Goal: Transaction & Acquisition: Book appointment/travel/reservation

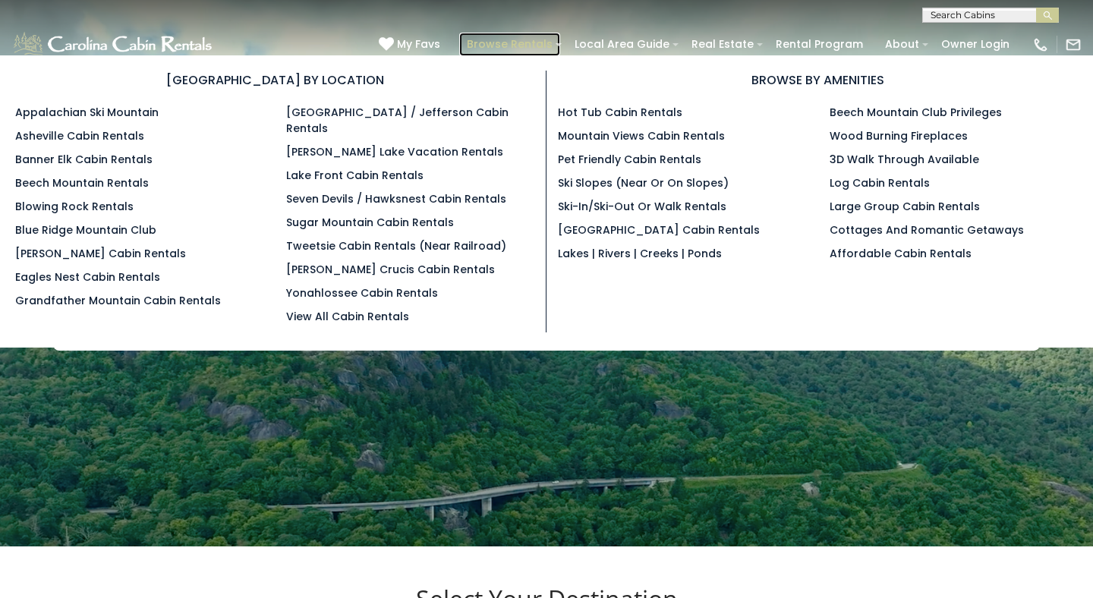
click at [533, 45] on link "Browse Rentals" at bounding box center [509, 45] width 101 height 24
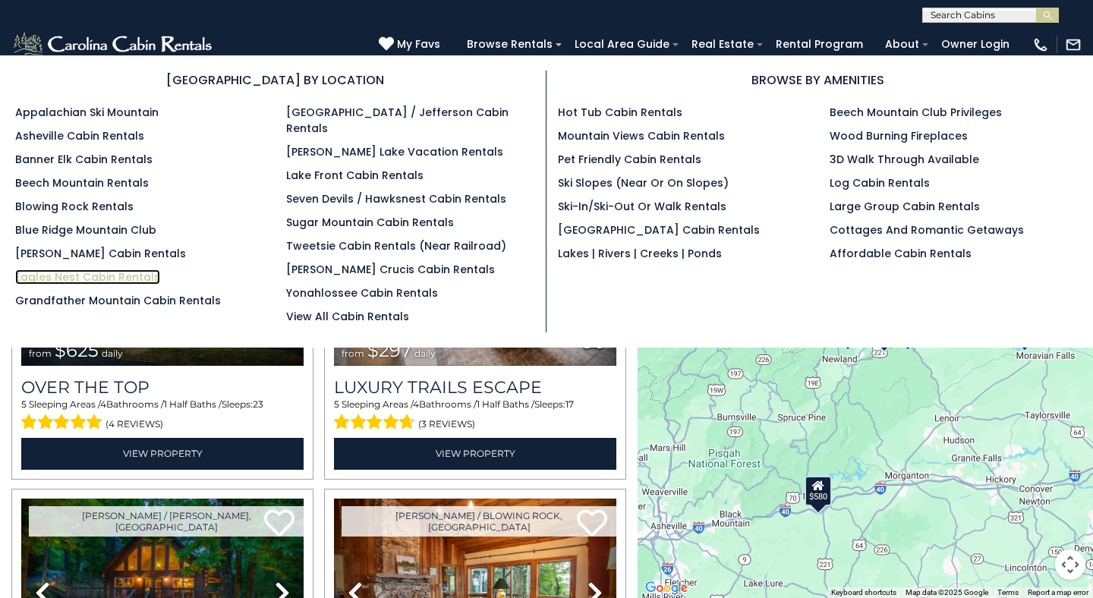
click at [133, 278] on link "Eagles Nest Cabin Rentals" at bounding box center [87, 276] width 145 height 15
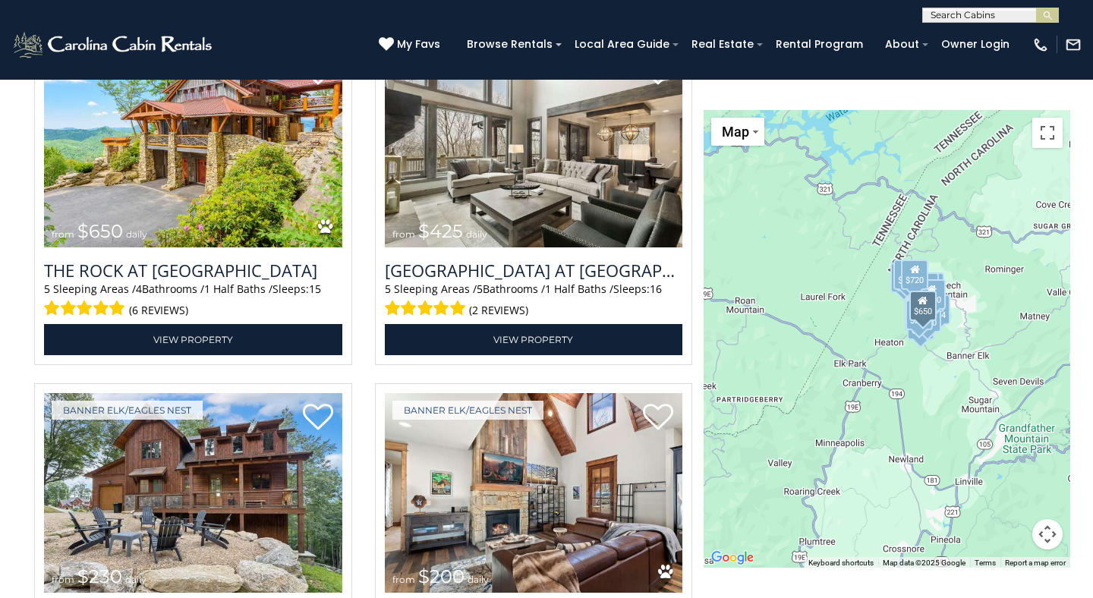
scroll to position [2135, 0]
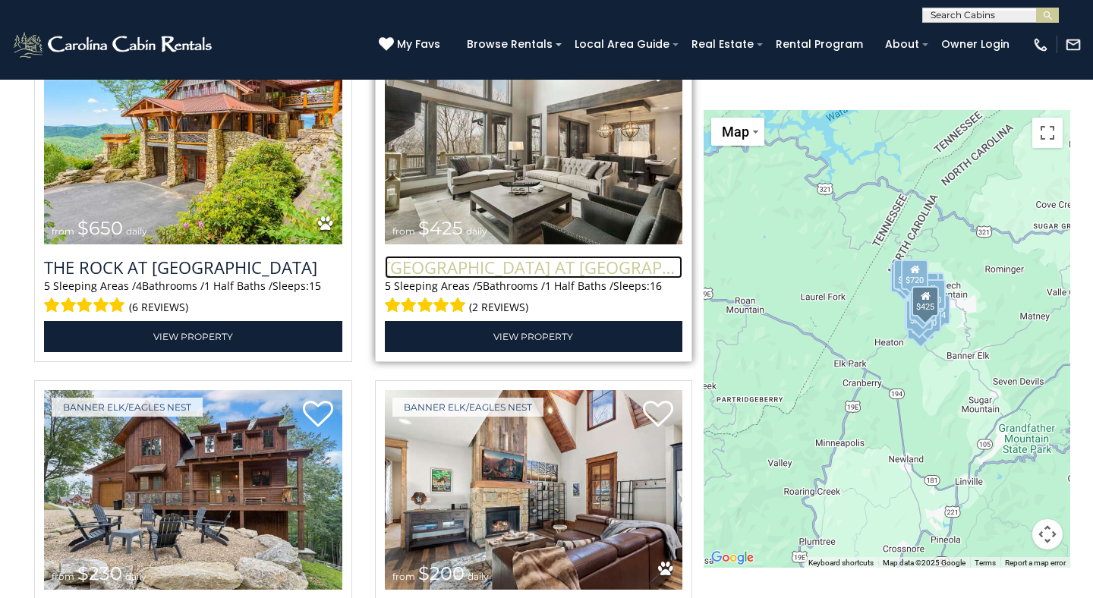
click at [505, 268] on h3 "Sunset Ridge Hideaway at Eagles Nest" at bounding box center [534, 267] width 298 height 23
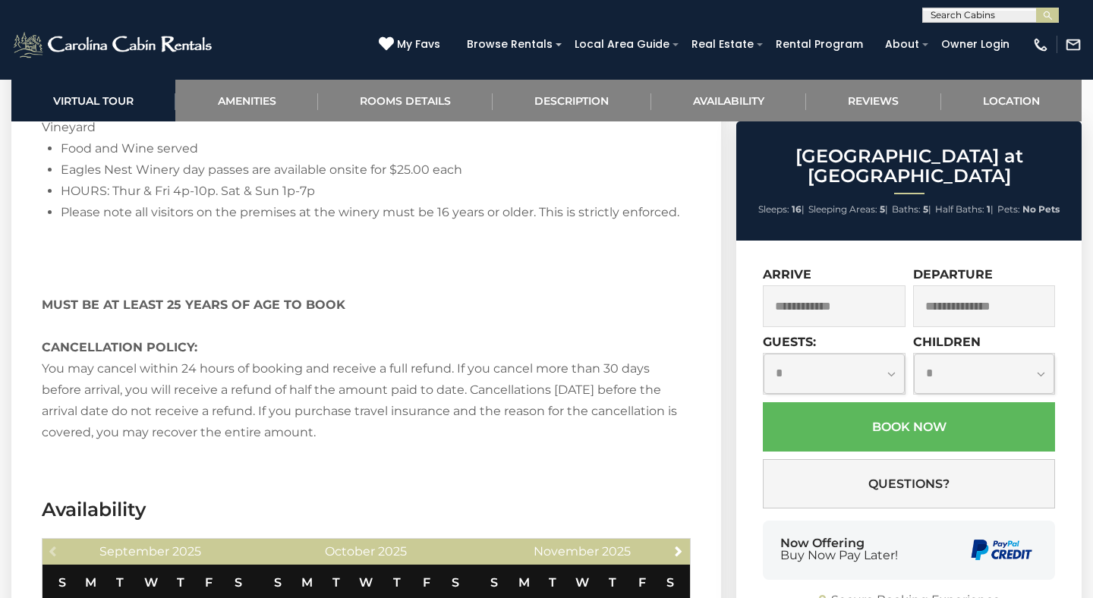
scroll to position [3781, 0]
click at [848, 301] on input "text" at bounding box center [834, 306] width 143 height 42
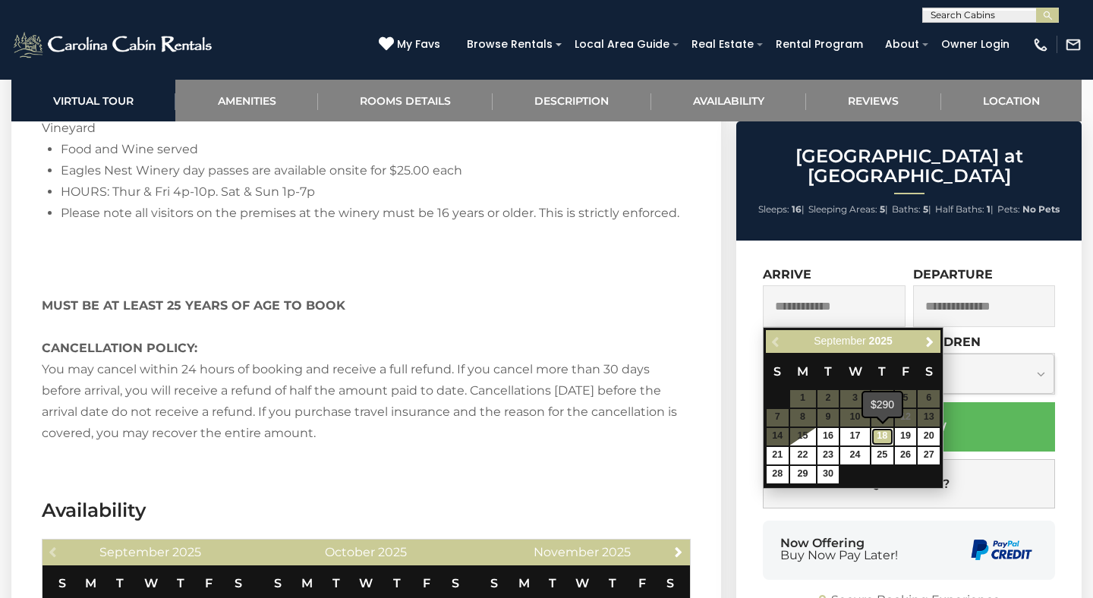
click at [882, 435] on link "18" at bounding box center [882, 436] width 22 height 17
type input "**********"
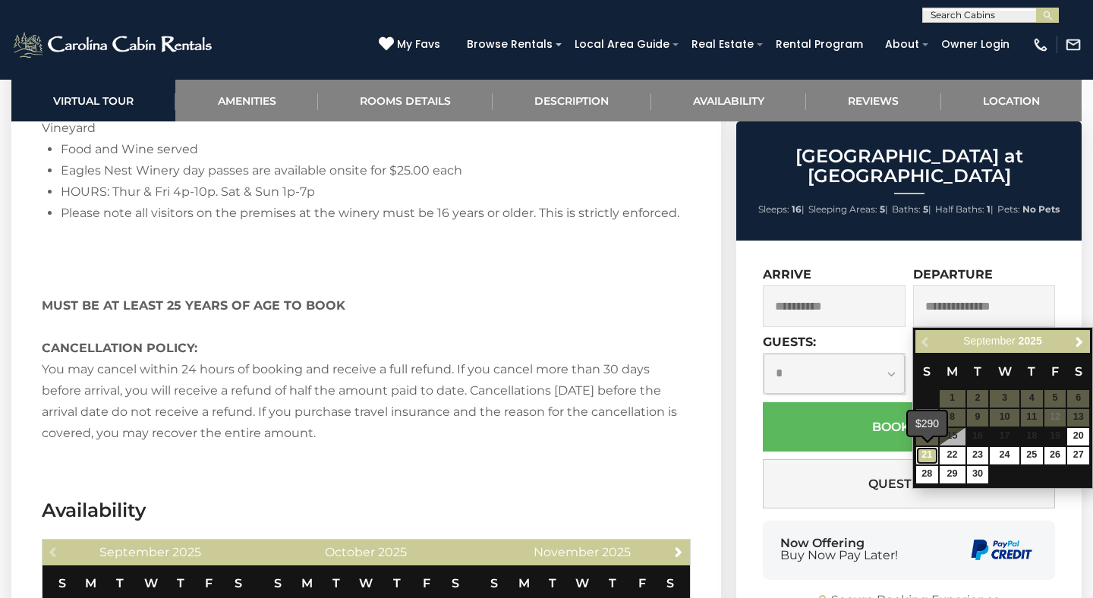
click at [923, 460] on link "21" at bounding box center [927, 455] width 22 height 17
type input "**********"
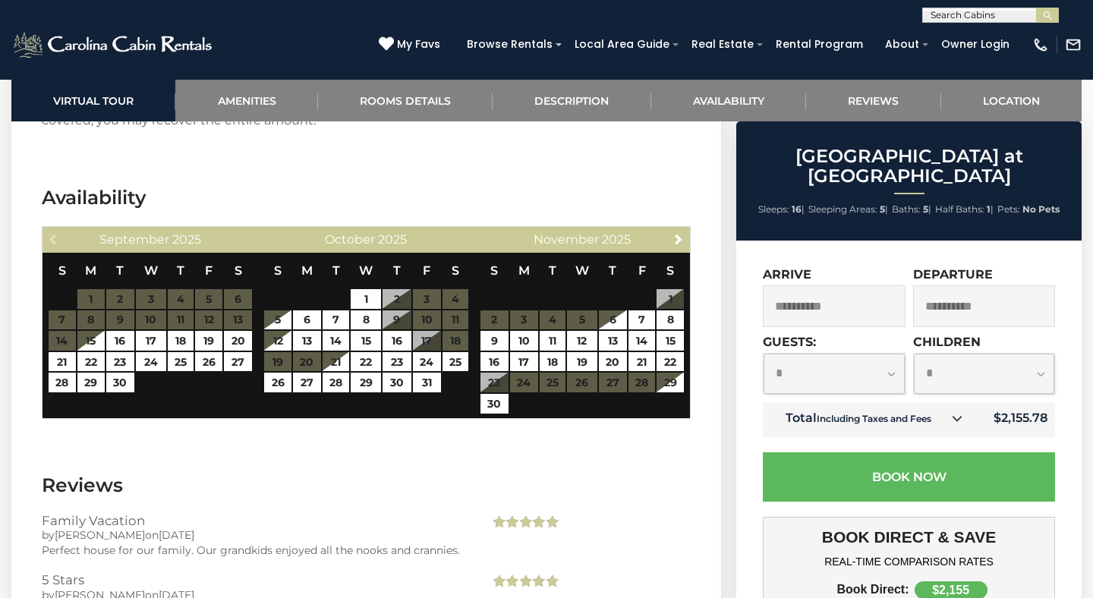
scroll to position [4101, 0]
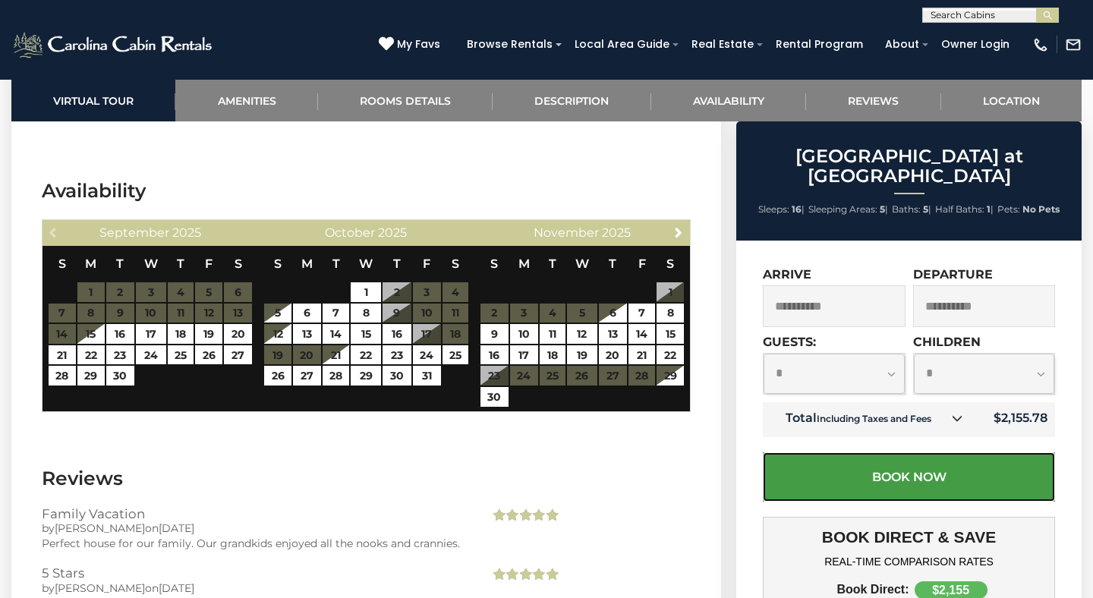
drag, startPoint x: 932, startPoint y: 489, endPoint x: 956, endPoint y: 423, distance: 70.1
click at [957, 423] on form "**********" at bounding box center [909, 384] width 292 height 234
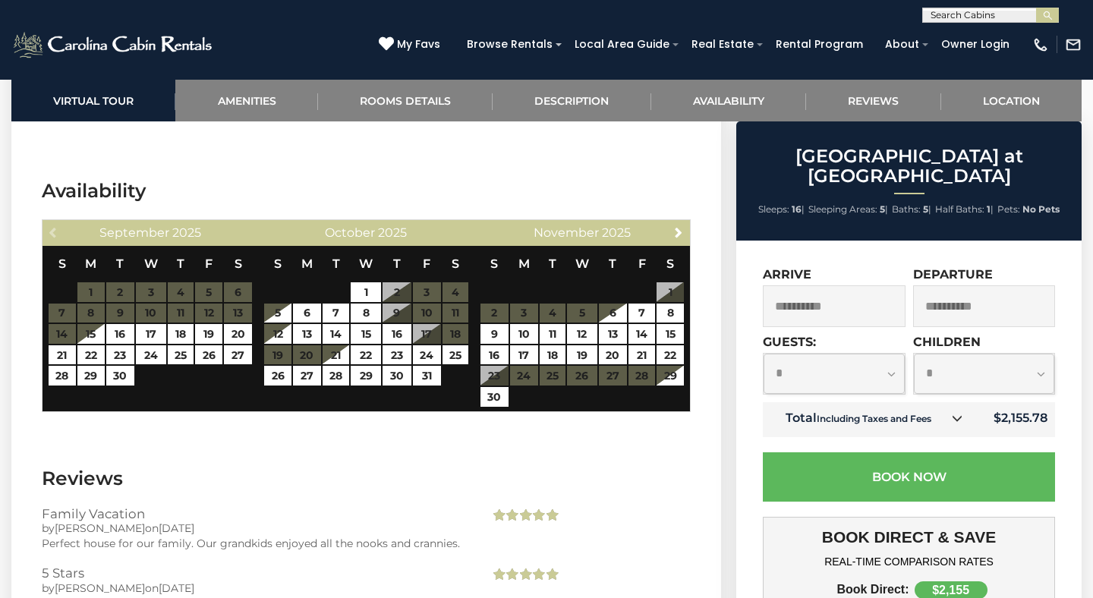
click at [956, 423] on icon at bounding box center [956, 418] width 11 height 11
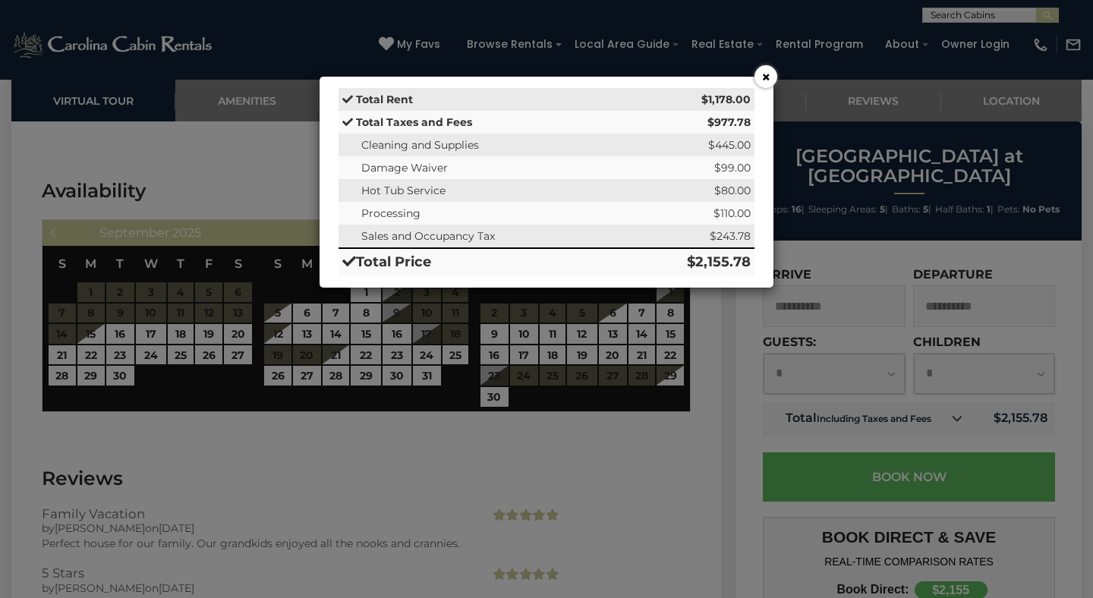
click at [767, 78] on button "×" at bounding box center [765, 76] width 23 height 23
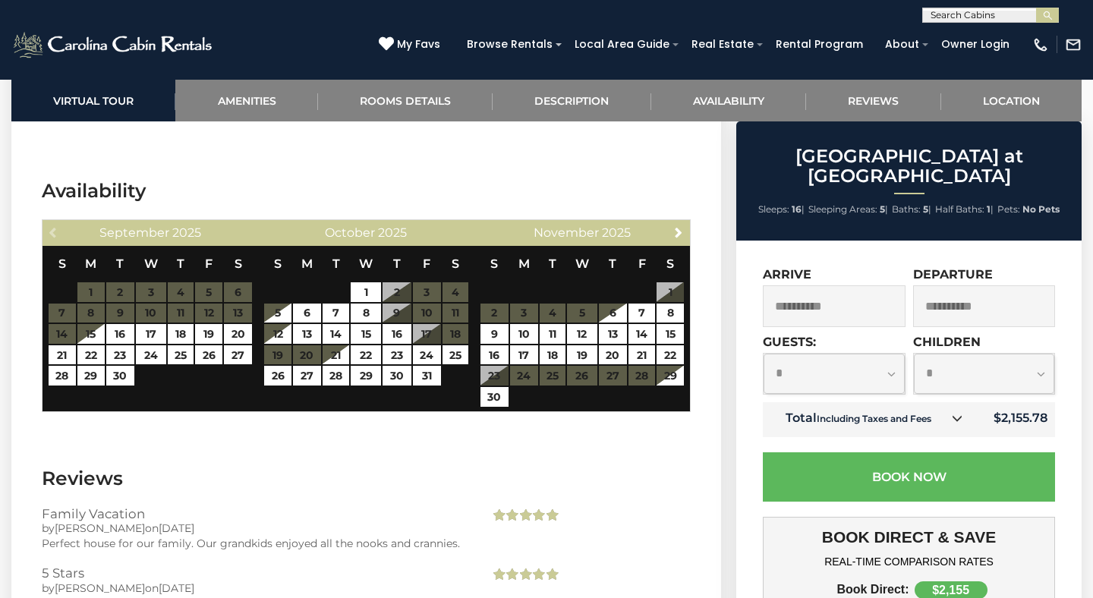
click at [961, 416] on icon at bounding box center [956, 418] width 11 height 11
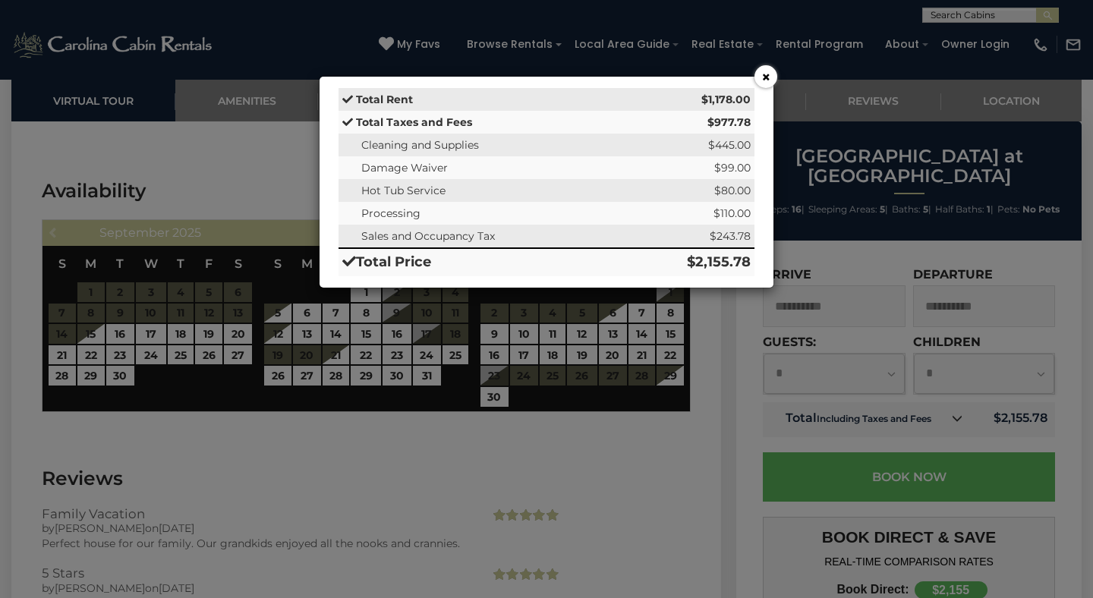
click at [766, 78] on button "×" at bounding box center [765, 76] width 23 height 23
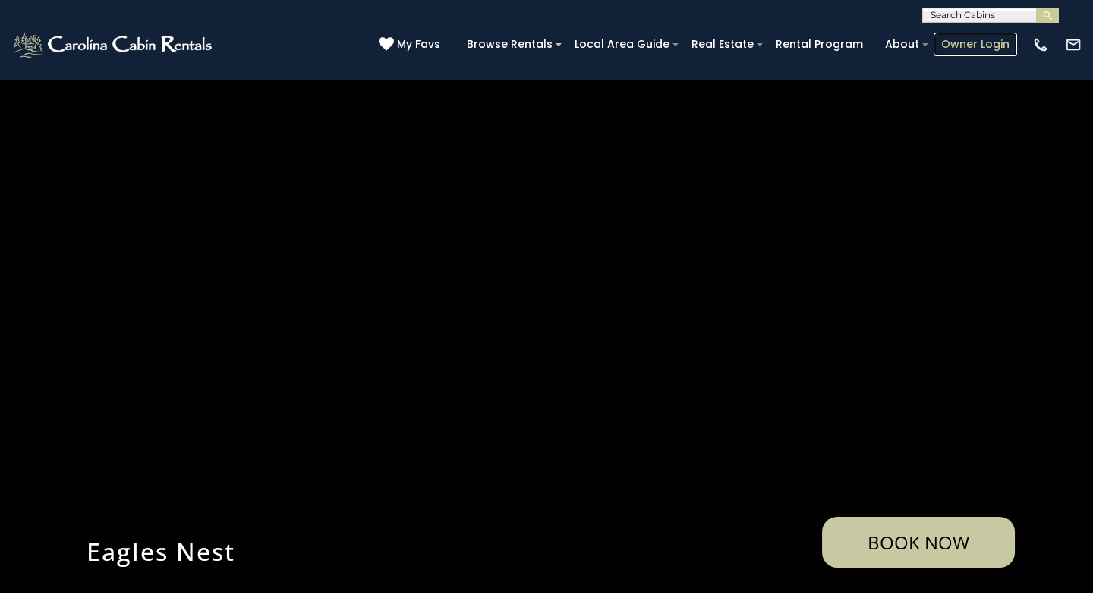
click at [988, 42] on link "Owner Login" at bounding box center [974, 45] width 83 height 24
